Goal: Check status: Check status

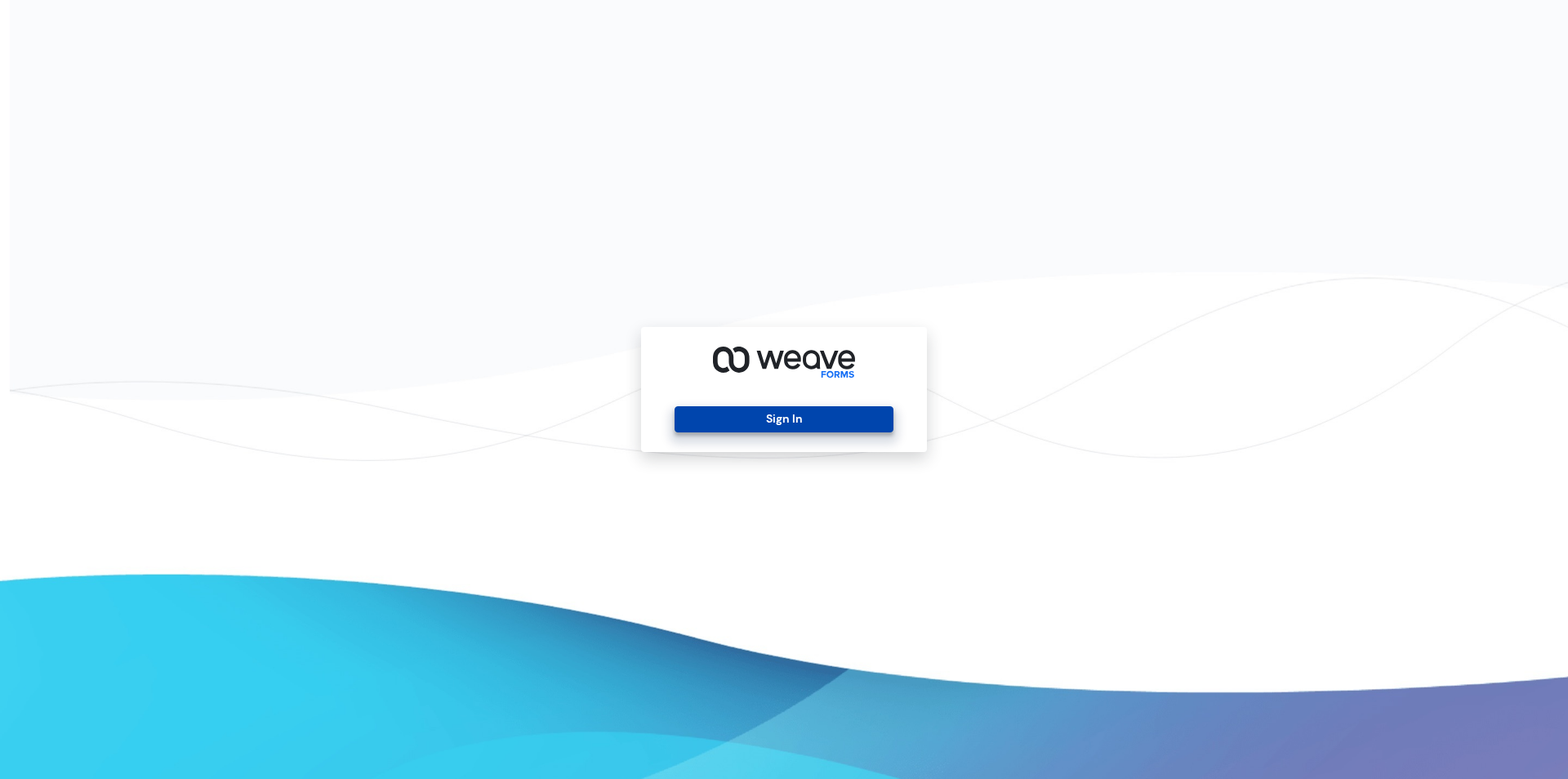
click at [801, 430] on button "Sign In" at bounding box center [784, 419] width 218 height 26
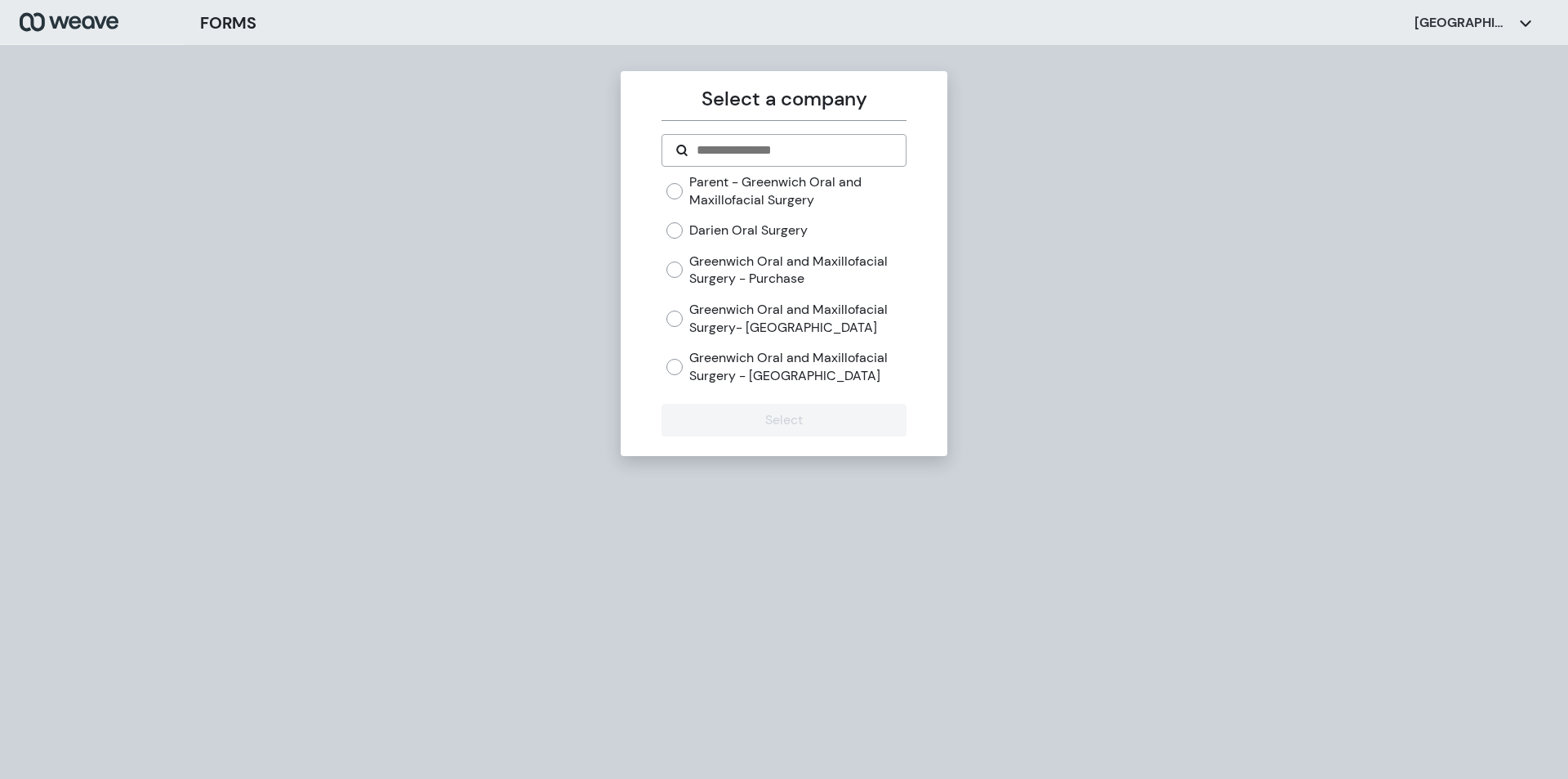
click at [774, 319] on label "Greenwich Oral and Maxillofacial Surgery- Greenwich" at bounding box center [797, 318] width 217 height 35
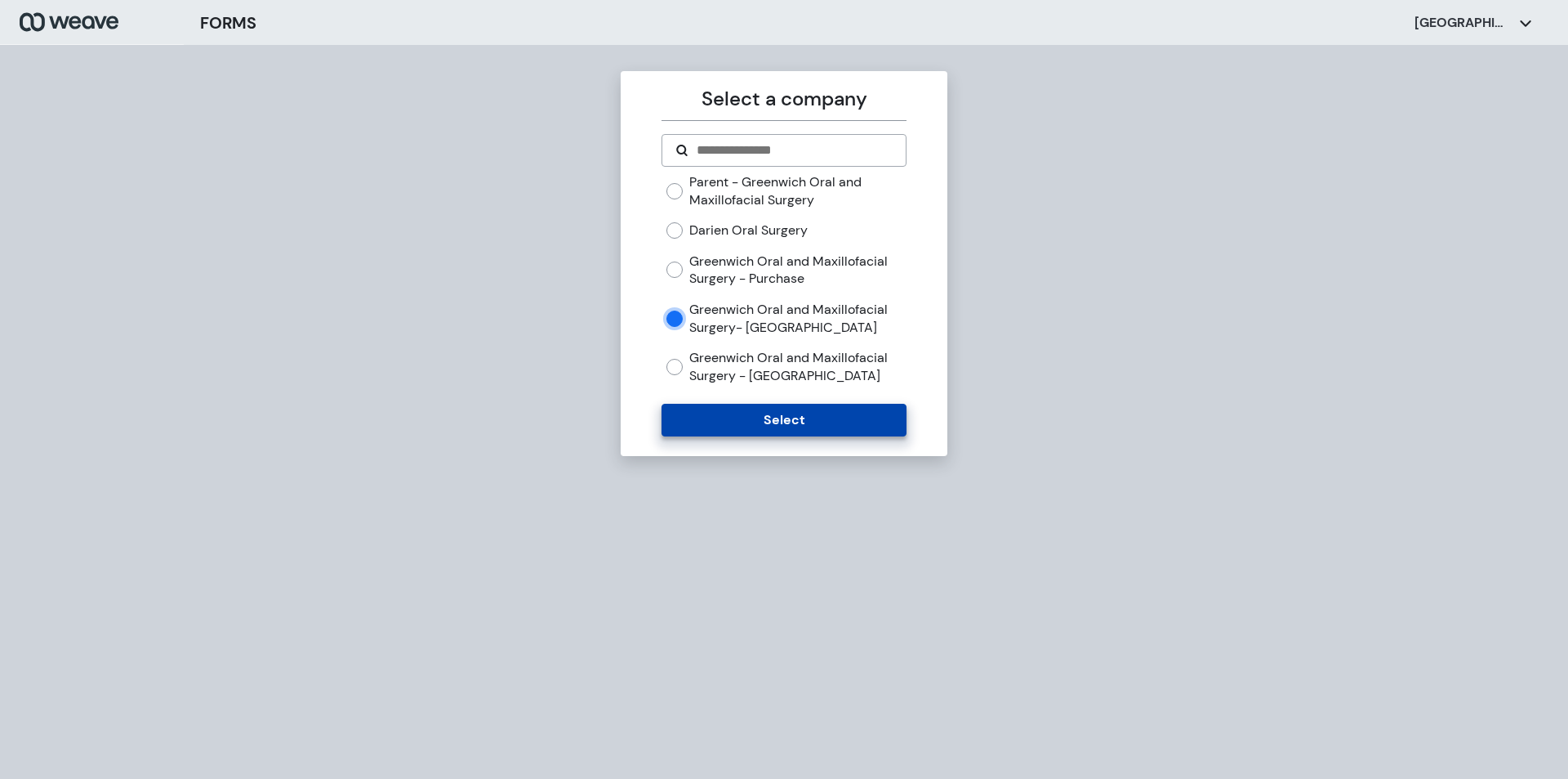
click at [800, 427] on button "Select" at bounding box center [783, 419] width 244 height 33
